Goal: Task Accomplishment & Management: Complete application form

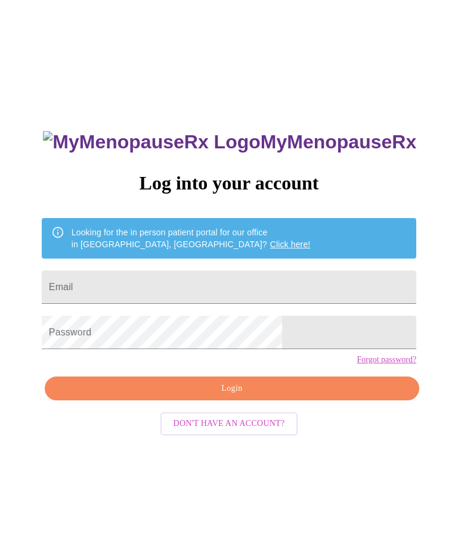
click at [204, 284] on input "Email" at bounding box center [229, 287] width 374 height 33
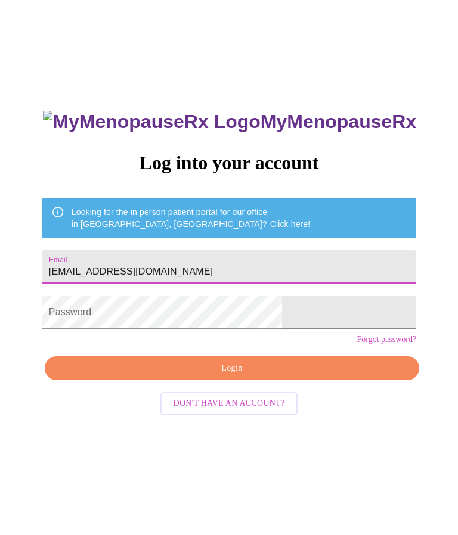
type input "[EMAIL_ADDRESS][DOMAIN_NAME]"
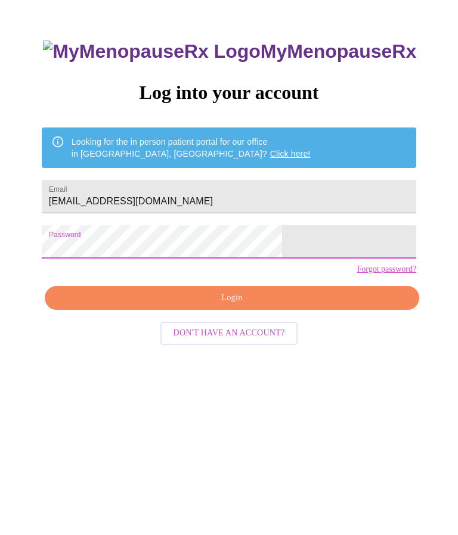
click at [159, 381] on span "Login" at bounding box center [231, 388] width 347 height 15
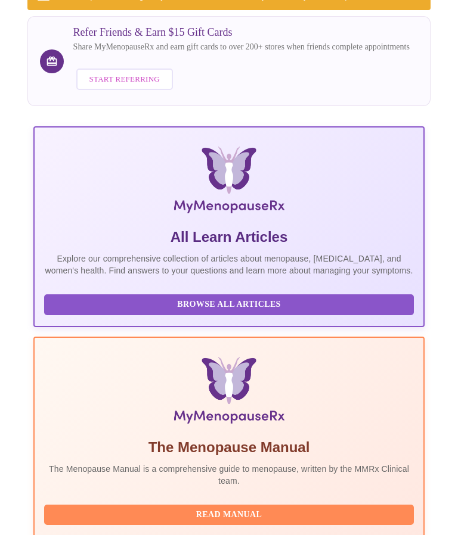
scroll to position [262, 0]
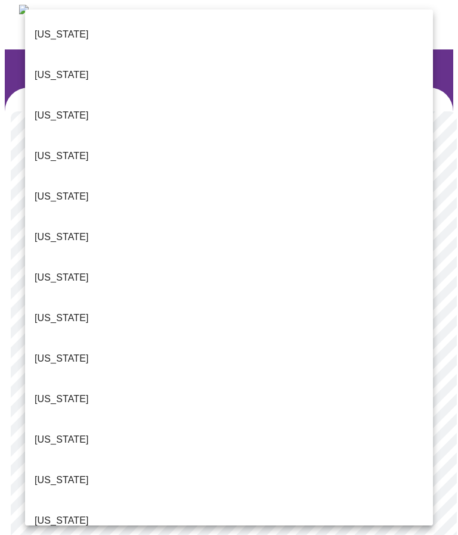
click at [58, 514] on p "[US_STATE]" at bounding box center [62, 521] width 54 height 14
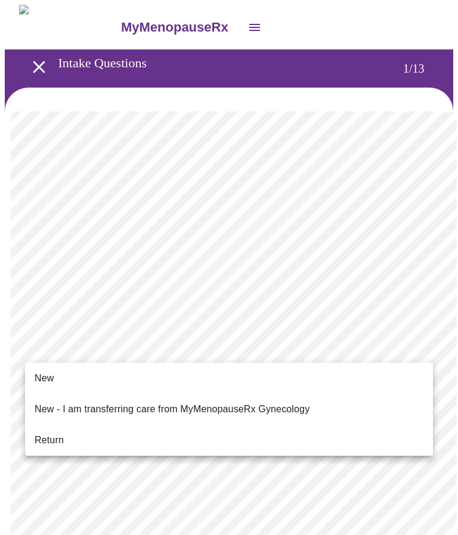
click at [48, 376] on span "New" at bounding box center [44, 378] width 19 height 14
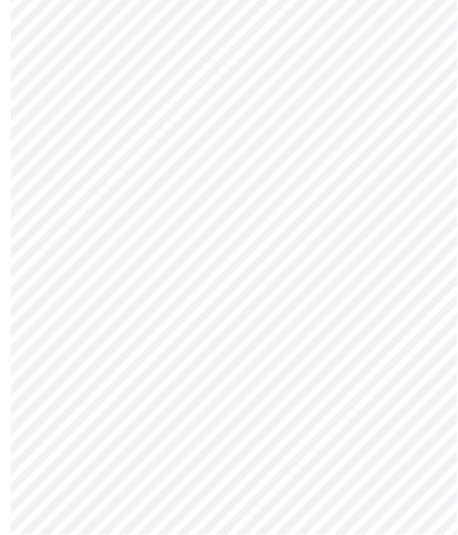
scroll to position [475, 0]
click at [427, 429] on body "MyMenopauseRx Intake Questions 1 / 13" at bounding box center [229, 67] width 448 height 1075
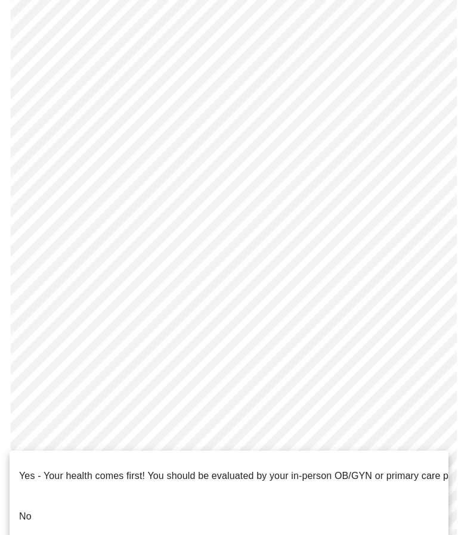
scroll to position [476, 0]
click at [21, 510] on p "No" at bounding box center [25, 517] width 13 height 14
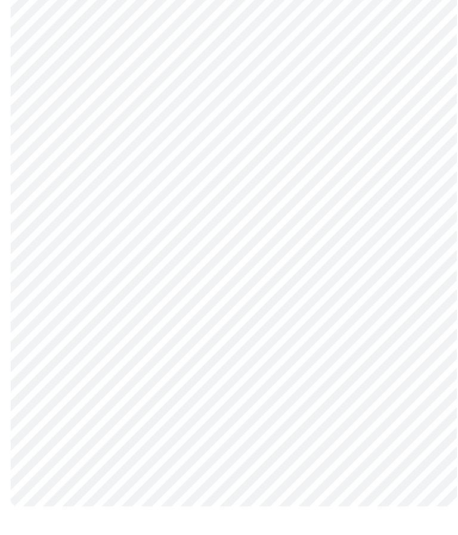
scroll to position [0, 0]
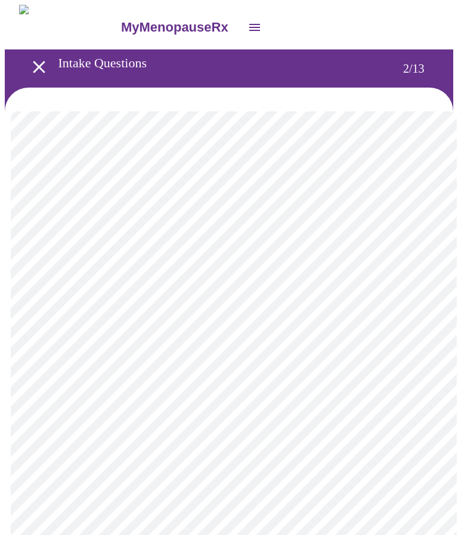
click at [423, 260] on body "MyMenopauseRx Intake Questions 2 / 13" at bounding box center [229, 379] width 448 height 748
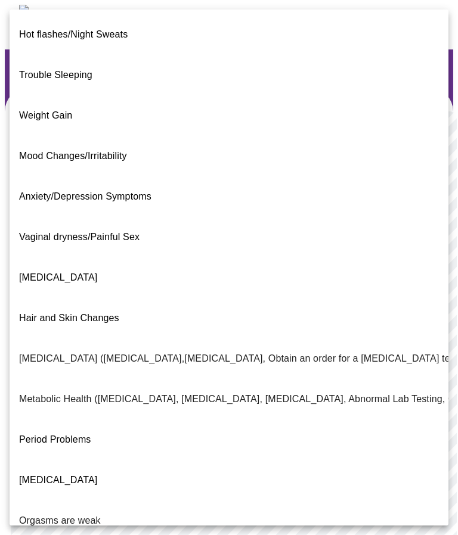
click at [120, 31] on p "Hot flashes/Night Sweats" at bounding box center [73, 34] width 108 height 14
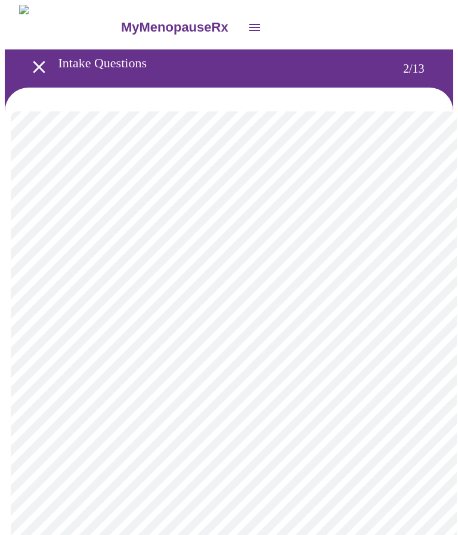
click at [415, 391] on body "MyMenopauseRx Intake Questions 2 / 13" at bounding box center [229, 376] width 448 height 742
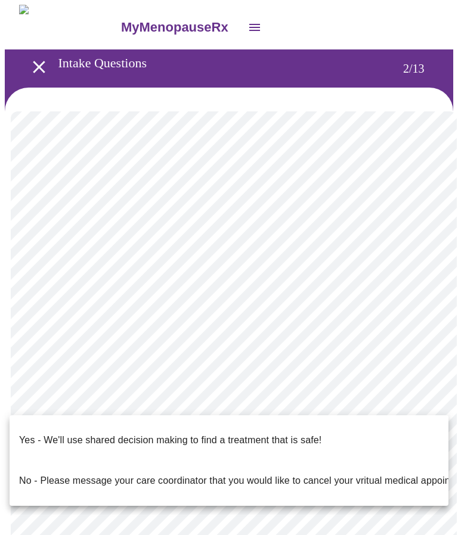
click at [188, 421] on li "Yes - We'll use shared decision making to find a treatment that is safe!" at bounding box center [229, 440] width 439 height 41
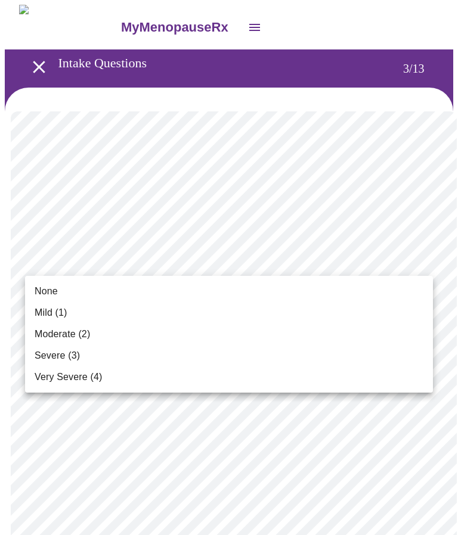
click at [94, 376] on span "Very Severe (4)" at bounding box center [68, 377] width 67 height 14
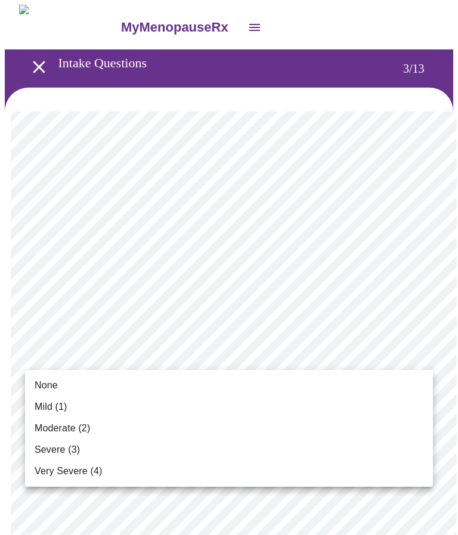
click at [93, 420] on li "Moderate (2)" at bounding box center [229, 428] width 408 height 21
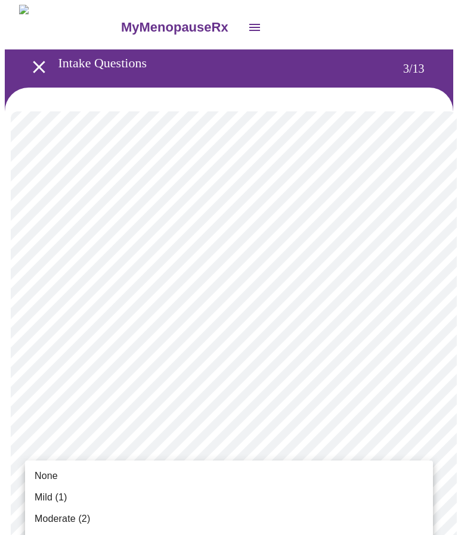
click at [79, 518] on span "Moderate (2)" at bounding box center [62, 519] width 55 height 14
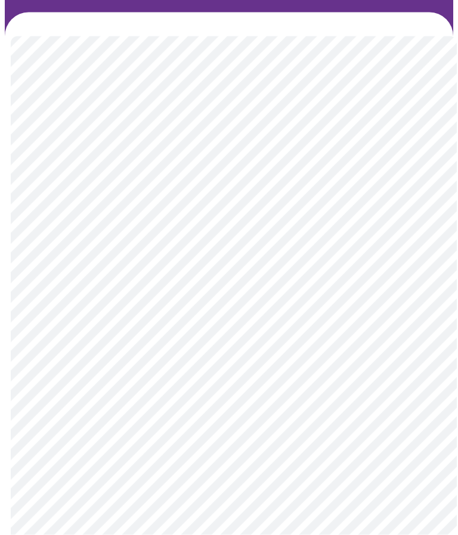
scroll to position [95, 0]
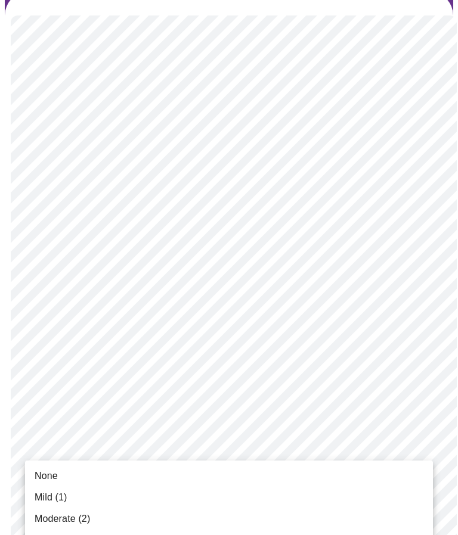
click at [58, 501] on span "Mild (1)" at bounding box center [51, 498] width 33 height 14
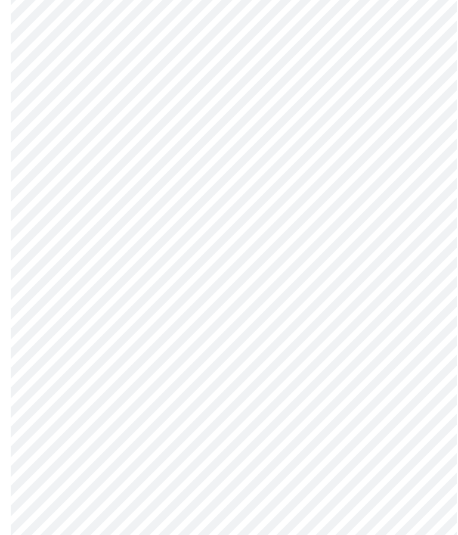
scroll to position [201, 0]
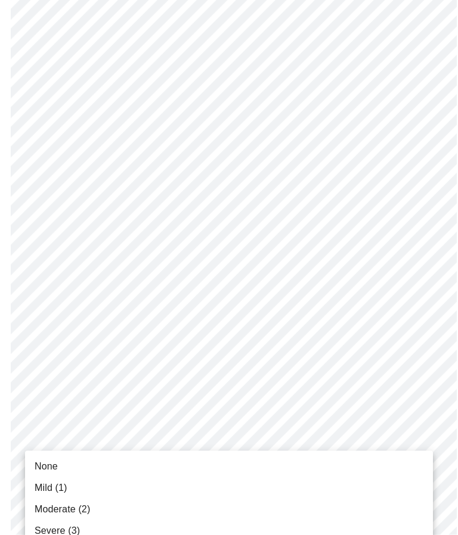
scroll to position [201, 0]
click at [63, 488] on span "Mild (1)" at bounding box center [51, 488] width 33 height 14
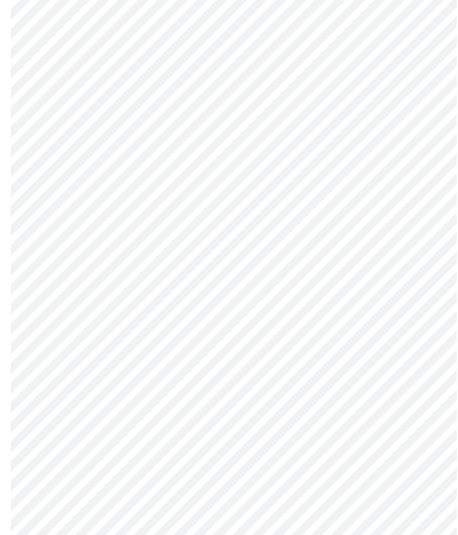
scroll to position [320, 0]
click at [424, 405] on body "MyMenopauseRx Intake Questions 3 / 13" at bounding box center [229, 442] width 448 height 1515
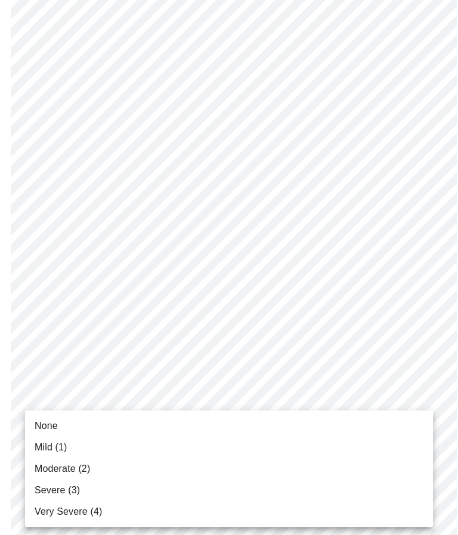
click at [66, 449] on span "Mild (1)" at bounding box center [51, 448] width 33 height 14
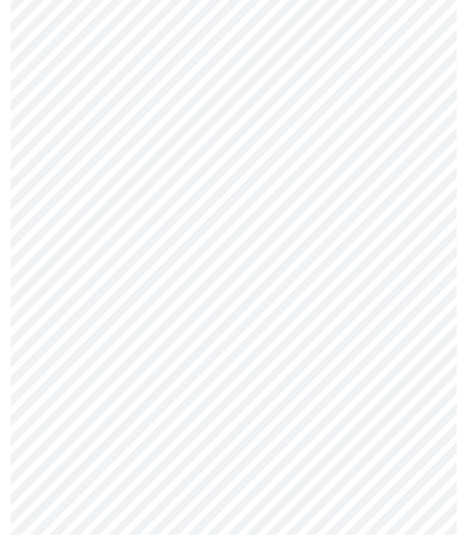
scroll to position [408, 0]
click at [415, 406] on body "MyMenopauseRx Intake Questions 3 / 13" at bounding box center [229, 346] width 448 height 1499
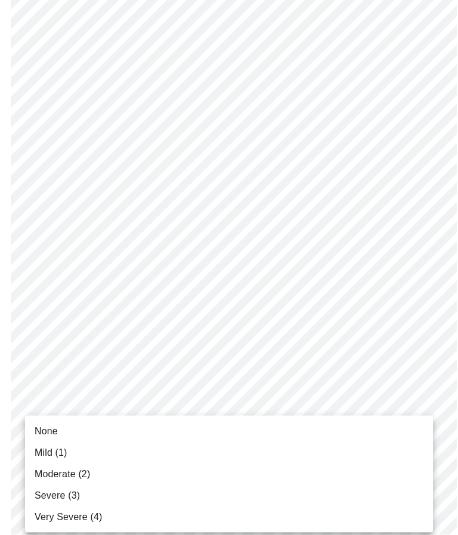
scroll to position [408, 0]
click at [57, 454] on span "Mild (1)" at bounding box center [51, 453] width 33 height 14
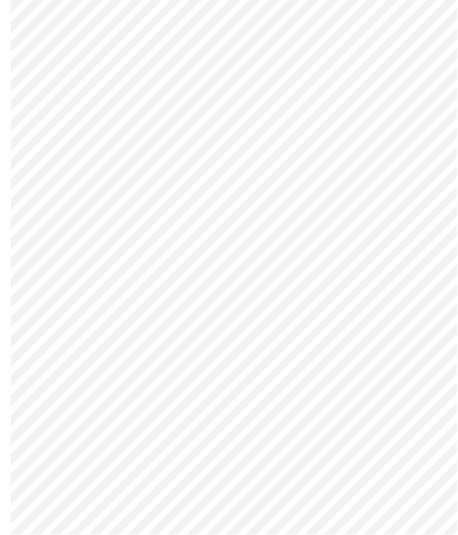
click at [425, 396] on body "MyMenopauseRx Intake Questions 3 / 13" at bounding box center [229, 243] width 448 height 1483
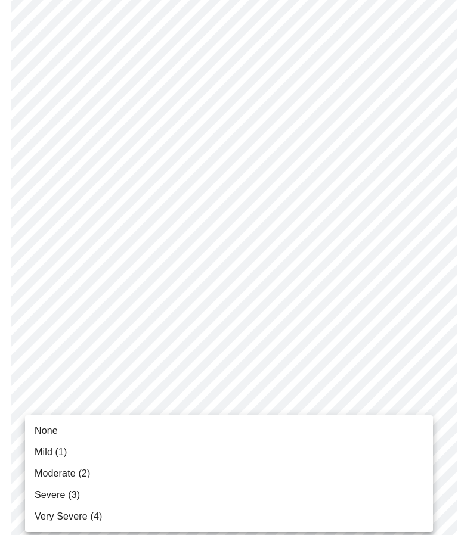
click at [62, 448] on span "Mild (1)" at bounding box center [51, 452] width 33 height 14
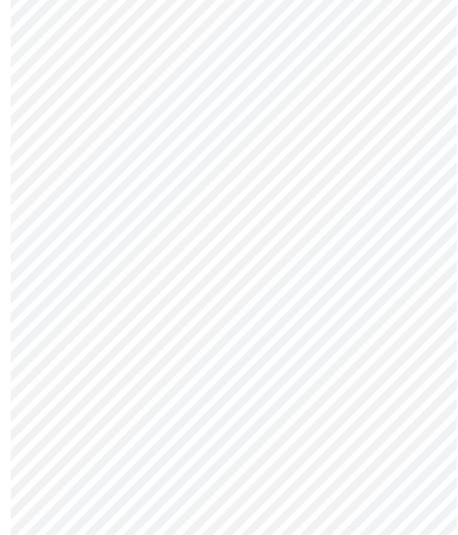
scroll to position [587, 0]
click at [420, 411] on body "MyMenopauseRx Intake Questions 3 / 13" at bounding box center [229, 151] width 448 height 1467
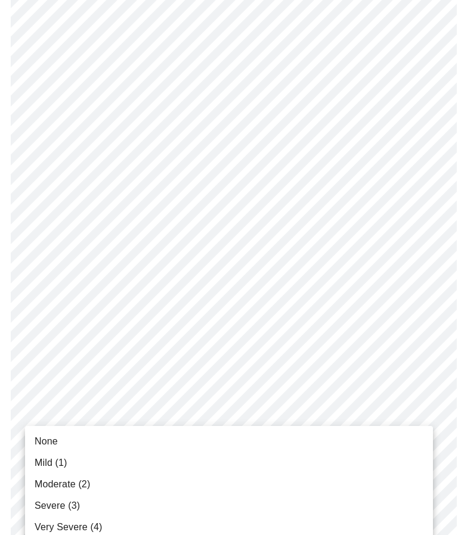
click at [79, 487] on span "Moderate (2)" at bounding box center [62, 484] width 55 height 14
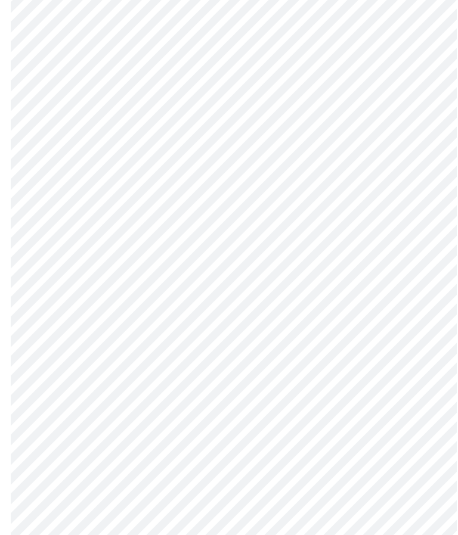
scroll to position [681, 0]
click at [423, 413] on body "MyMenopauseRx Intake Questions 3 / 13" at bounding box center [229, 49] width 448 height 1451
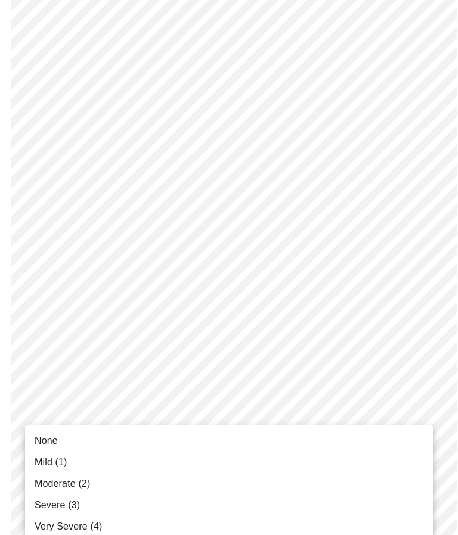
click at [64, 462] on span "Mild (1)" at bounding box center [51, 462] width 33 height 14
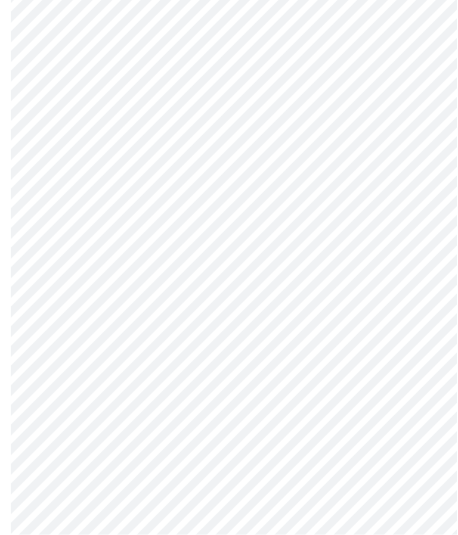
scroll to position [749, 0]
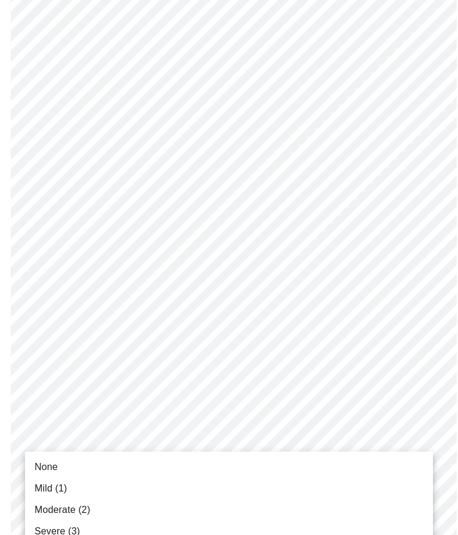
click at [79, 508] on span "Moderate (2)" at bounding box center [62, 510] width 55 height 14
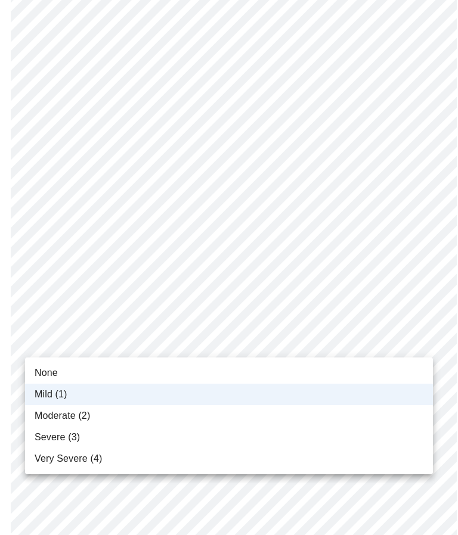
click at [85, 414] on span "Moderate (2)" at bounding box center [62, 416] width 55 height 14
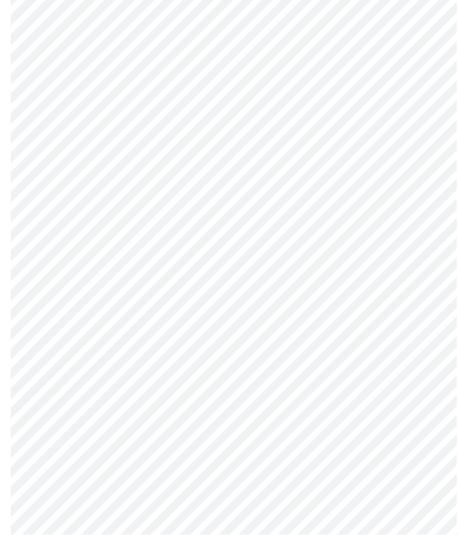
scroll to position [235, 0]
click at [425, 423] on body "MyMenopauseRx Intake Questions 4 / 13" at bounding box center [229, 281] width 448 height 1177
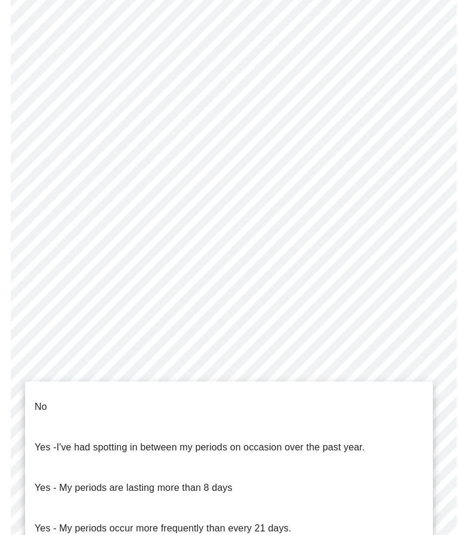
scroll to position [312, 0]
click at [45, 400] on p "No" at bounding box center [41, 407] width 13 height 14
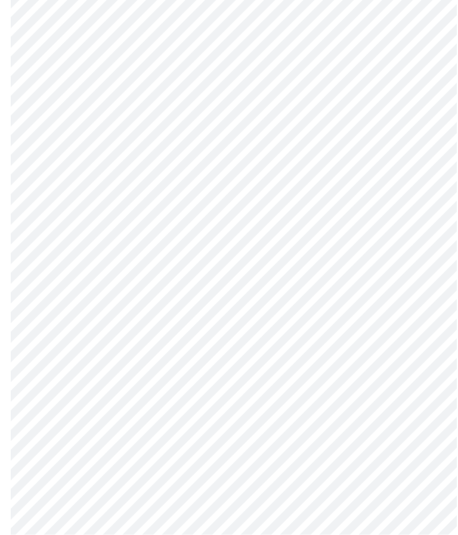
click at [420, 373] on body "MyMenopauseRx Intake Questions 4 / 13" at bounding box center [229, 142] width 448 height 1171
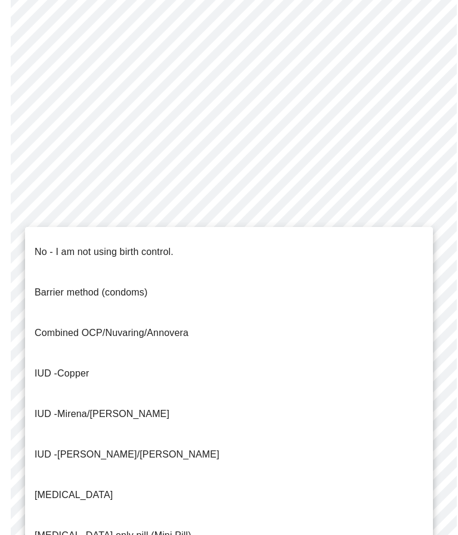
click at [75, 245] on p "No - I am not using birth control." at bounding box center [104, 252] width 139 height 14
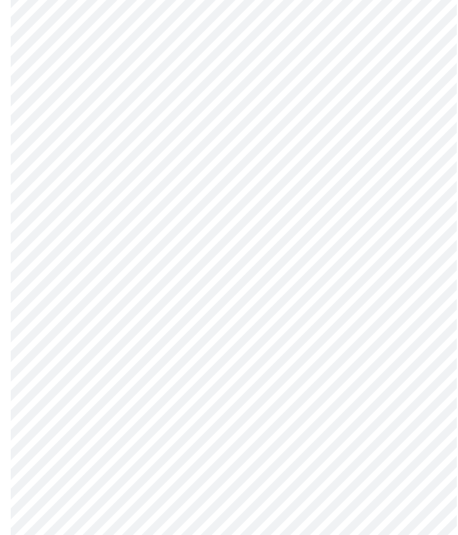
scroll to position [577, 0]
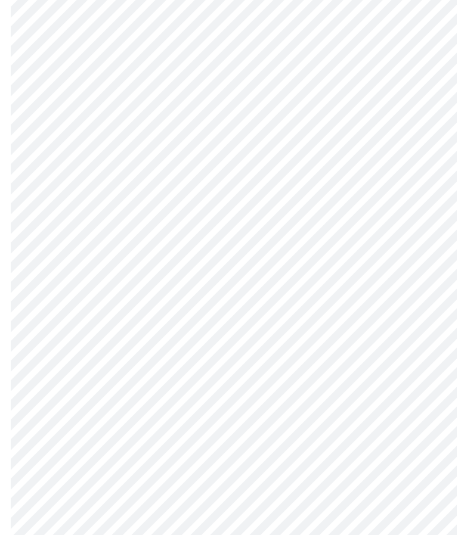
click at [407, 328] on body "MyMenopauseRx Intake Questions 4 / 13" at bounding box center [229, 10] width 448 height 1164
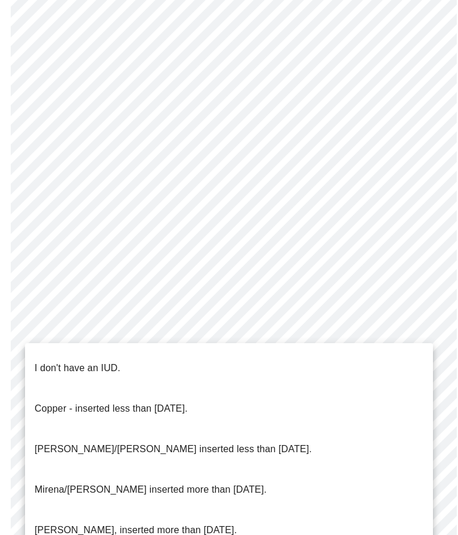
click at [105, 362] on p "I don't have an IUD." at bounding box center [78, 368] width 86 height 14
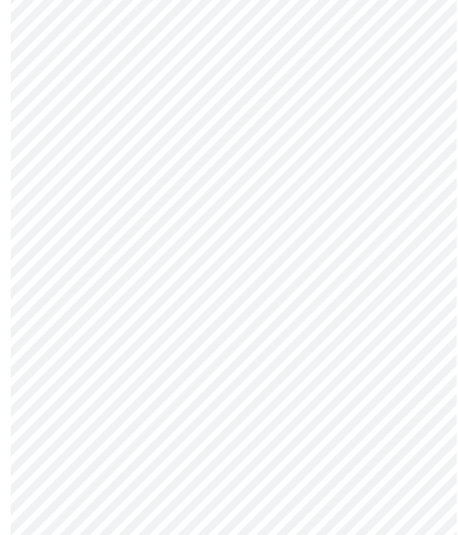
click at [418, 419] on body "MyMenopauseRx Intake Questions 4 / 13" at bounding box center [229, 13] width 448 height 1158
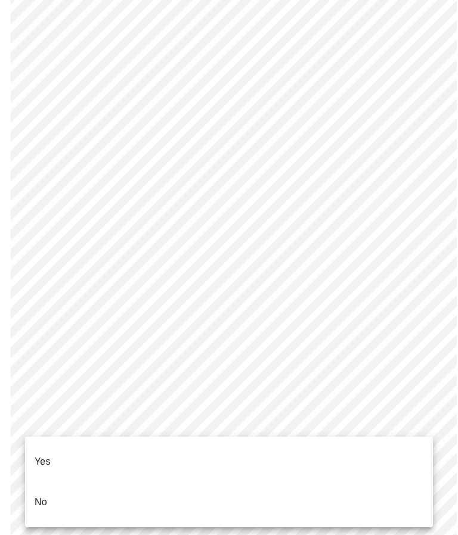
click at [54, 452] on li "Yes" at bounding box center [229, 462] width 408 height 41
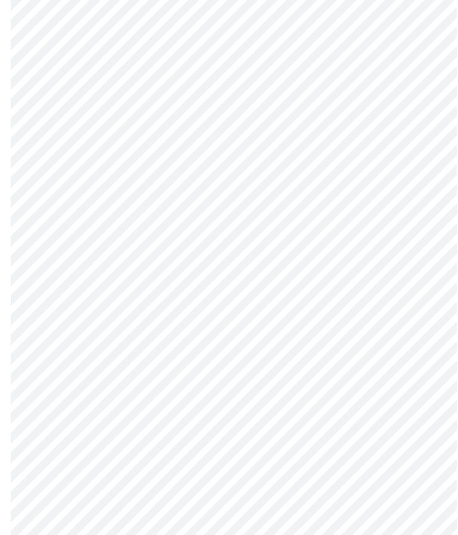
scroll to position [0, 0]
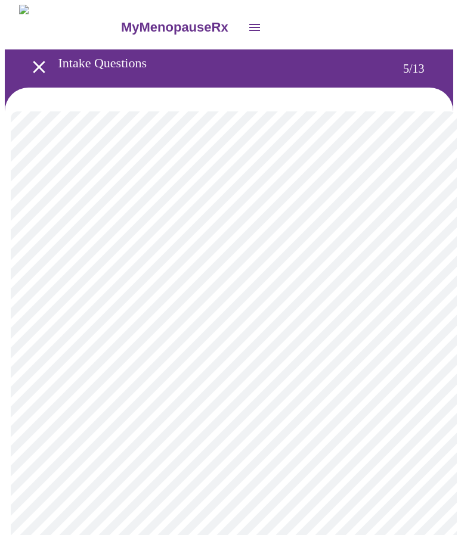
click at [417, 305] on body "MyMenopauseRx Intake Questions 5 / 13" at bounding box center [229, 495] width 448 height 981
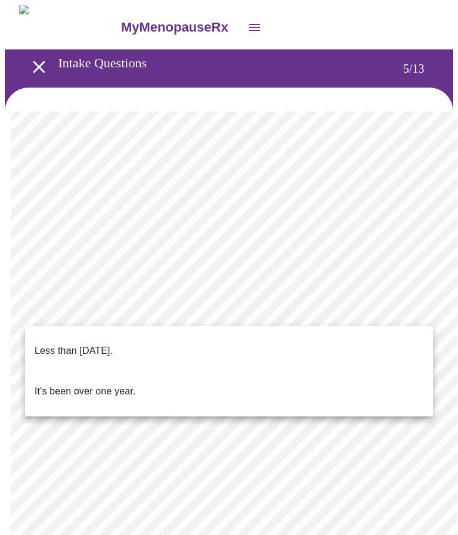
click at [132, 384] on p "It's been over one year." at bounding box center [85, 391] width 101 height 14
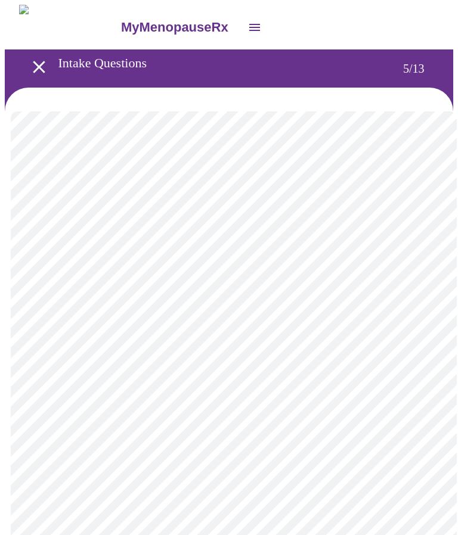
click at [415, 428] on body "MyMenopauseRx Intake Questions 5 / 13" at bounding box center [229, 492] width 448 height 974
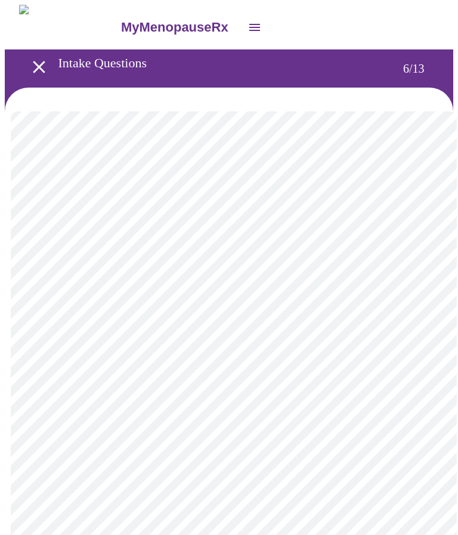
click at [181, 360] on body "MyMenopauseRx Intake Questions 6 / 13" at bounding box center [229, 338] width 448 height 666
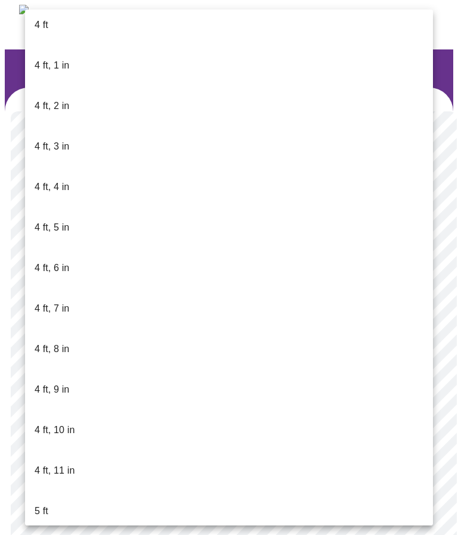
scroll to position [501, 0]
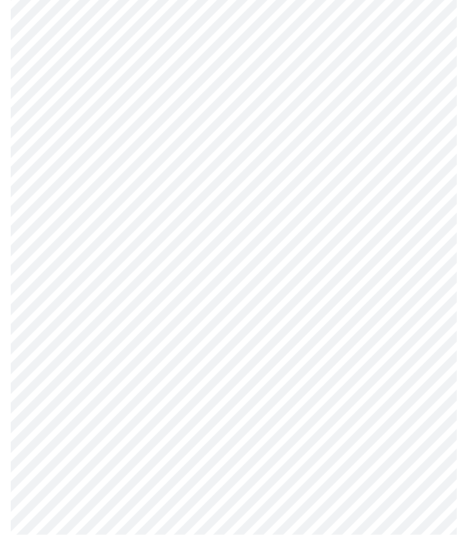
scroll to position [2856, 0]
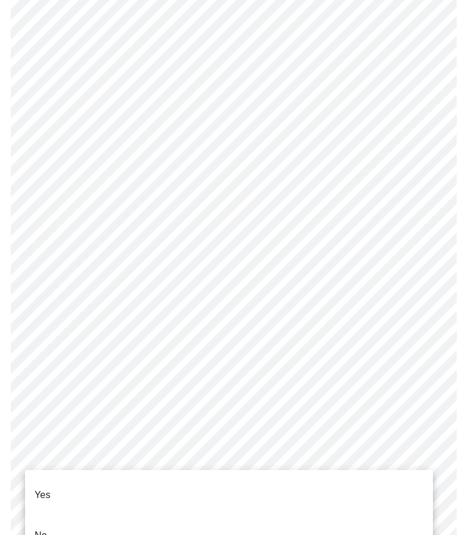
click at [55, 517] on li "No" at bounding box center [229, 536] width 408 height 41
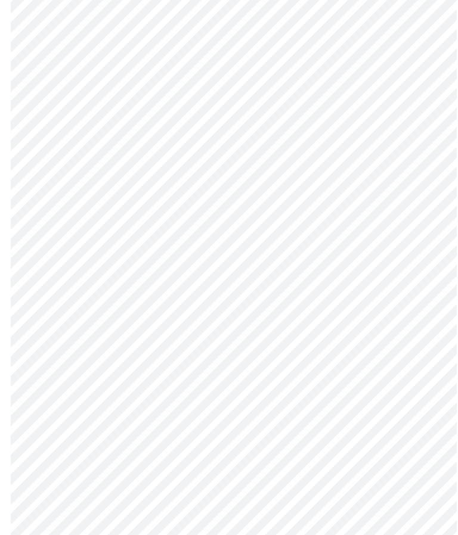
scroll to position [576, 0]
click at [415, 424] on body "MyMenopauseRx Intake Questions 8 / 13" at bounding box center [229, 10] width 448 height 1163
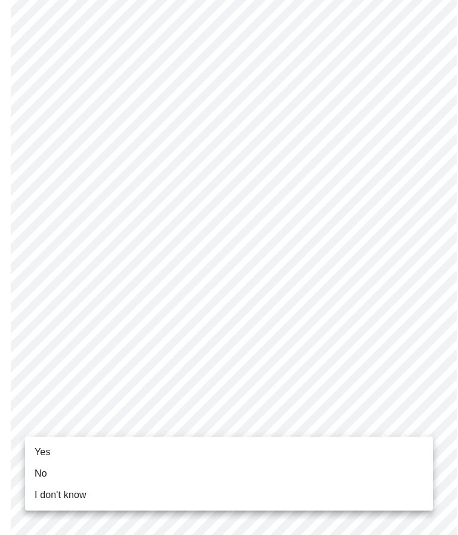
click at [52, 444] on li "Yes" at bounding box center [229, 452] width 408 height 21
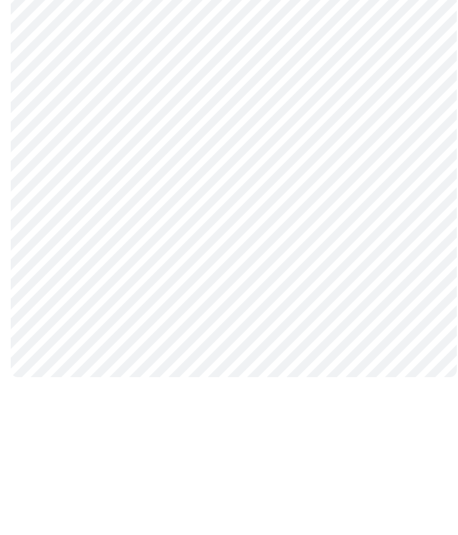
scroll to position [0, 0]
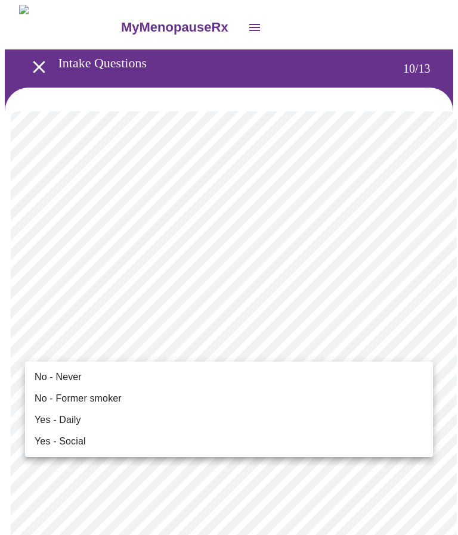
click at [71, 368] on li "No - Never" at bounding box center [229, 377] width 408 height 21
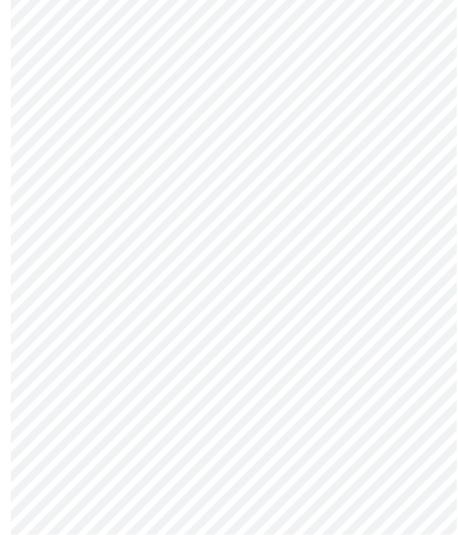
scroll to position [820, 0]
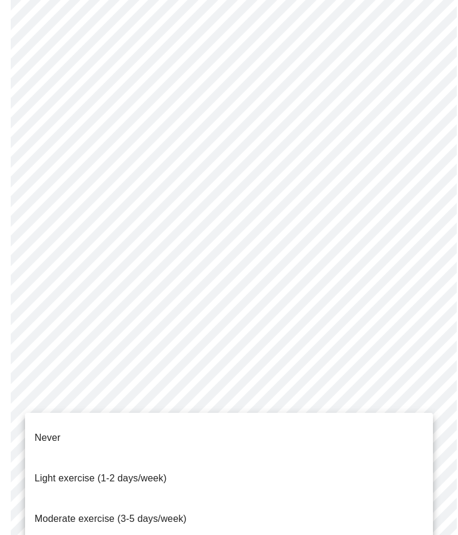
click at [150, 473] on span "Light exercise (1-2 days/week)" at bounding box center [101, 478] width 132 height 10
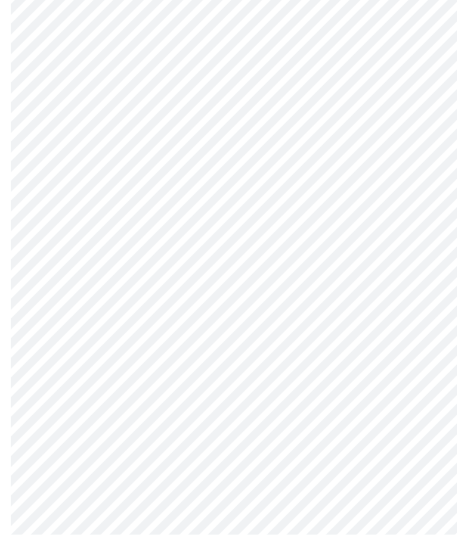
scroll to position [934, 0]
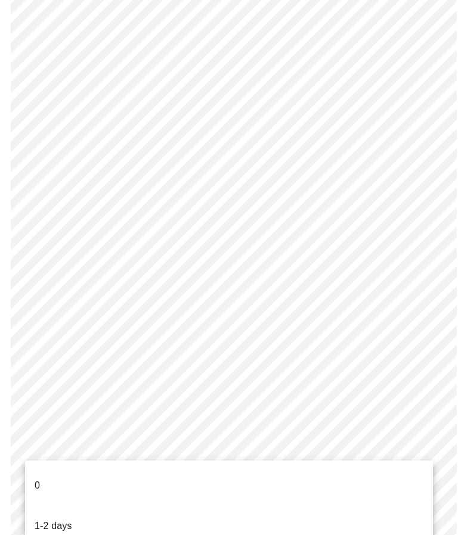
click at [69, 519] on p "1-2 days" at bounding box center [54, 526] width 38 height 14
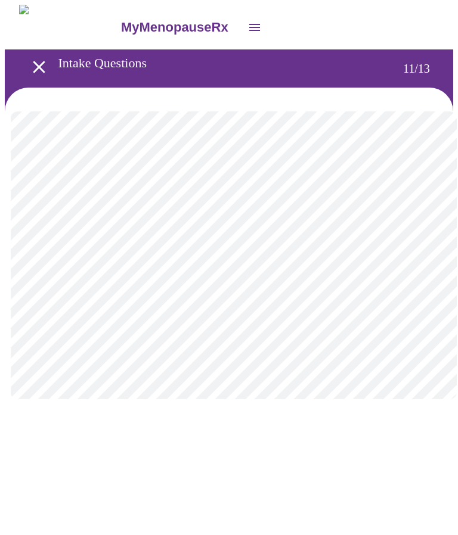
scroll to position [0, 0]
click at [421, 255] on body "MyMenopauseRx Intake Questions 12 / 13" at bounding box center [229, 210] width 448 height 410
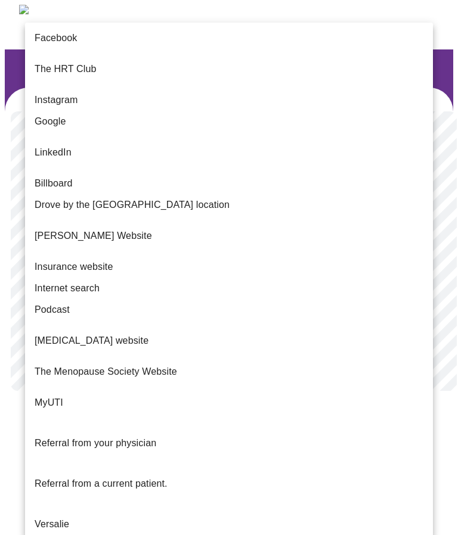
click at [93, 281] on span "Internet search" at bounding box center [67, 288] width 65 height 14
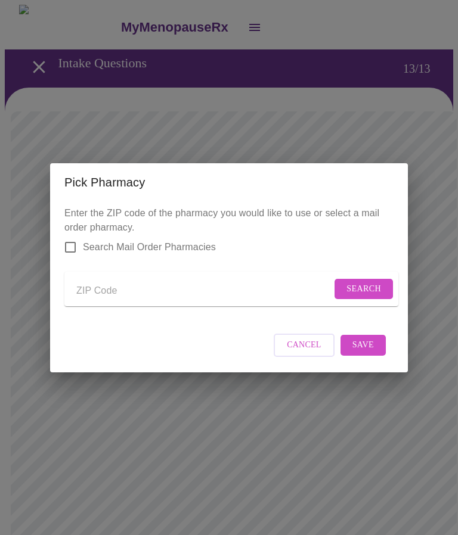
click at [138, 288] on input "Send a message to your care team" at bounding box center [203, 291] width 255 height 19
click at [372, 288] on span "Search" at bounding box center [363, 289] width 35 height 15
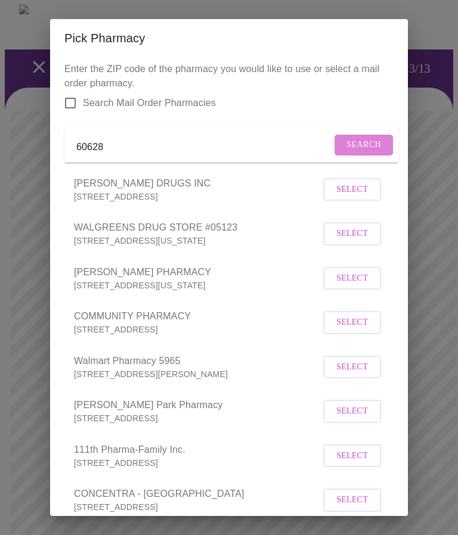
click at [365, 146] on span "Search" at bounding box center [363, 145] width 35 height 15
click at [162, 157] on input "60628" at bounding box center [213, 147] width 275 height 19
type input "60643"
click at [366, 149] on span "Search" at bounding box center [363, 145] width 35 height 15
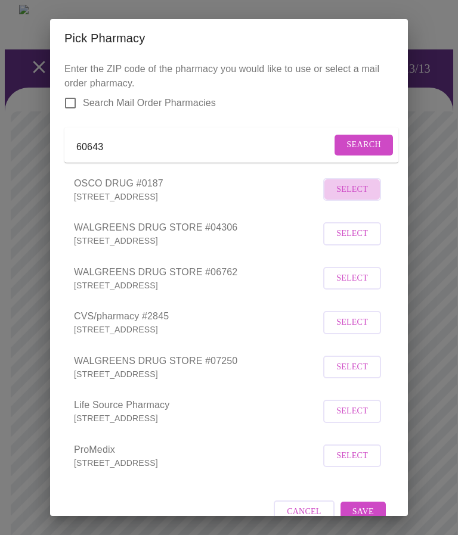
click at [361, 197] on span "Select" at bounding box center [352, 189] width 32 height 15
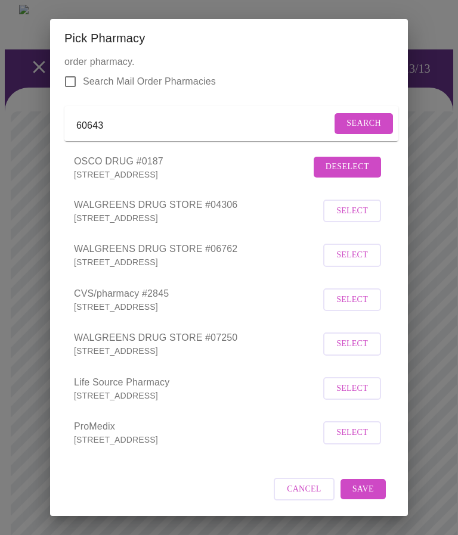
scroll to position [36, 0]
click at [371, 492] on span "Save" at bounding box center [362, 489] width 21 height 15
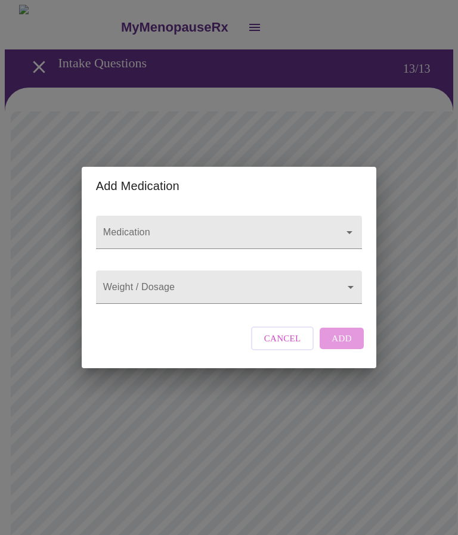
click at [352, 225] on icon "Open" at bounding box center [349, 232] width 14 height 14
click at [351, 225] on icon "Open" at bounding box center [349, 232] width 14 height 14
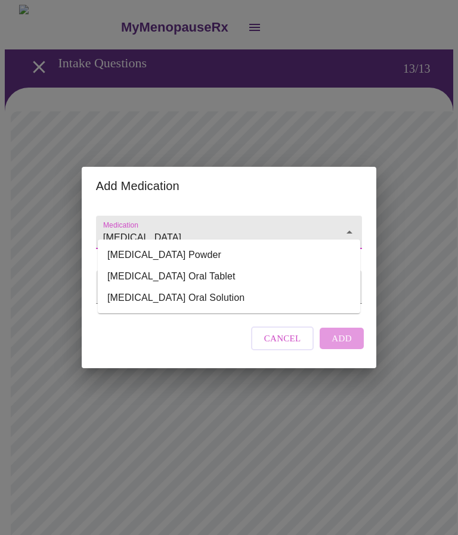
click at [193, 275] on li "[MEDICAL_DATA] Oral Tablet" at bounding box center [229, 276] width 262 height 21
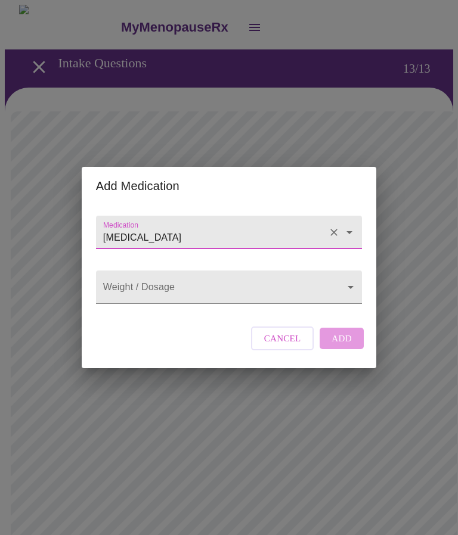
type input "[MEDICAL_DATA] Oral Tablet"
click at [353, 296] on body "MyMenopauseRx Intake Questions 13 / 13 Add Medication Medication [MEDICAL_DATA]…" at bounding box center [229, 459] width 448 height 908
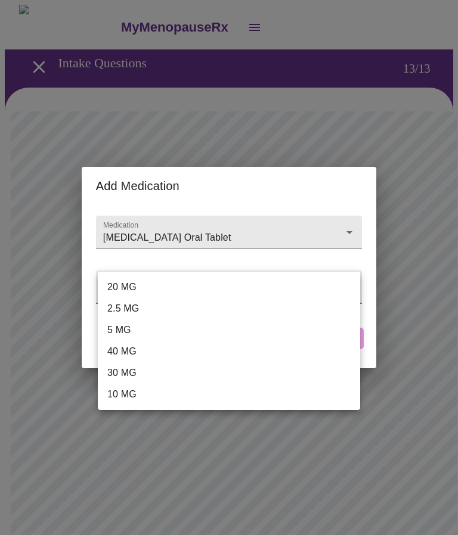
click at [139, 289] on li "20 MG" at bounding box center [229, 287] width 262 height 21
type input "20 MG"
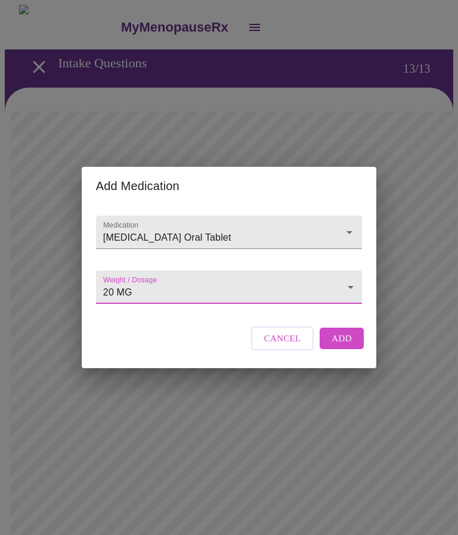
click at [353, 349] on button "Add" at bounding box center [342, 338] width 44 height 21
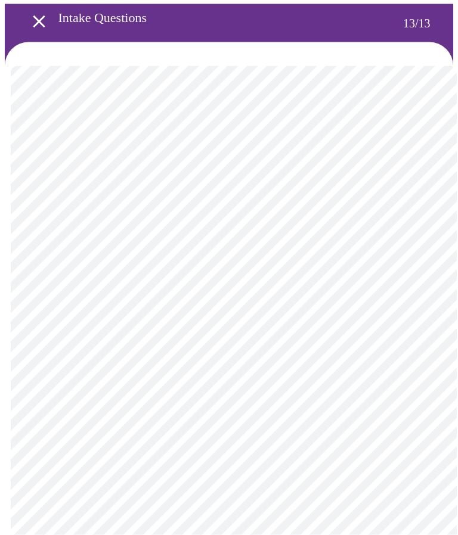
scroll to position [46, 0]
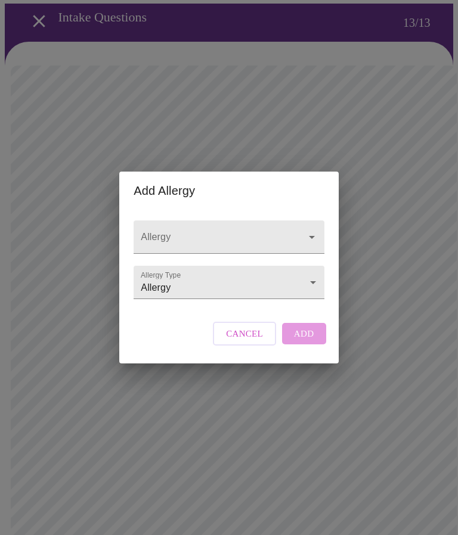
click at [242, 342] on span "Cancel" at bounding box center [244, 333] width 37 height 15
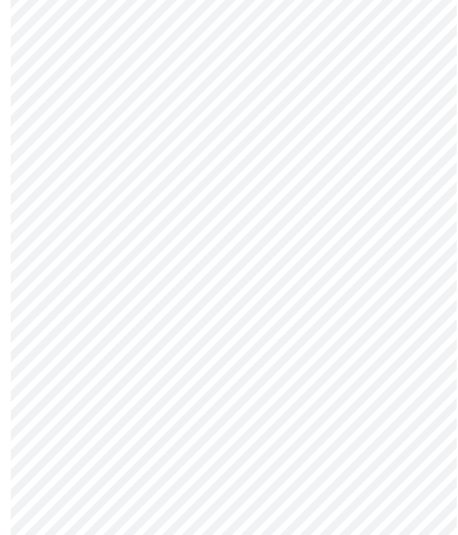
scroll to position [347, 0]
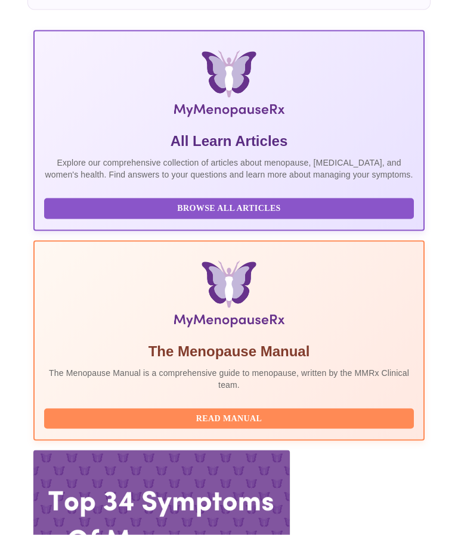
scroll to position [314, 0]
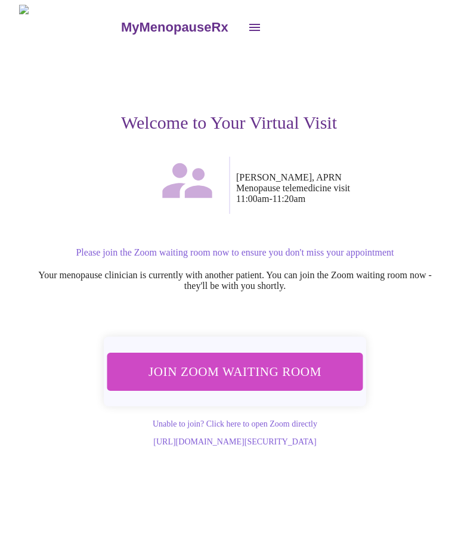
click at [278, 367] on span "Join Zoom Waiting Room" at bounding box center [234, 372] width 225 height 22
